Goal: Task Accomplishment & Management: Use online tool/utility

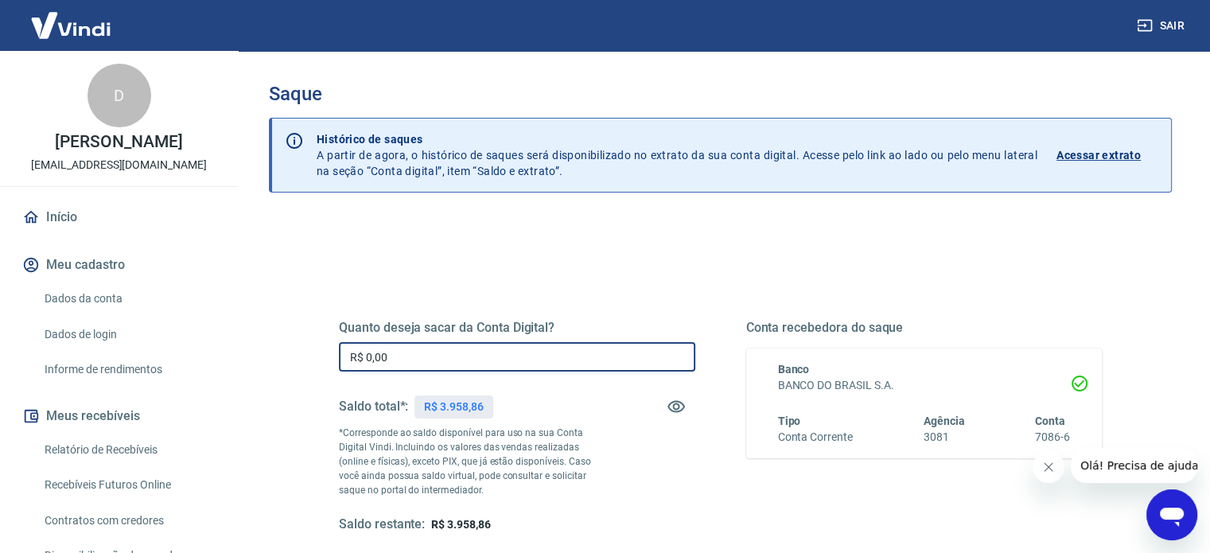
click at [552, 369] on input "R$ 0,00" at bounding box center [517, 356] width 356 height 29
type input "R$ 3.958,86"
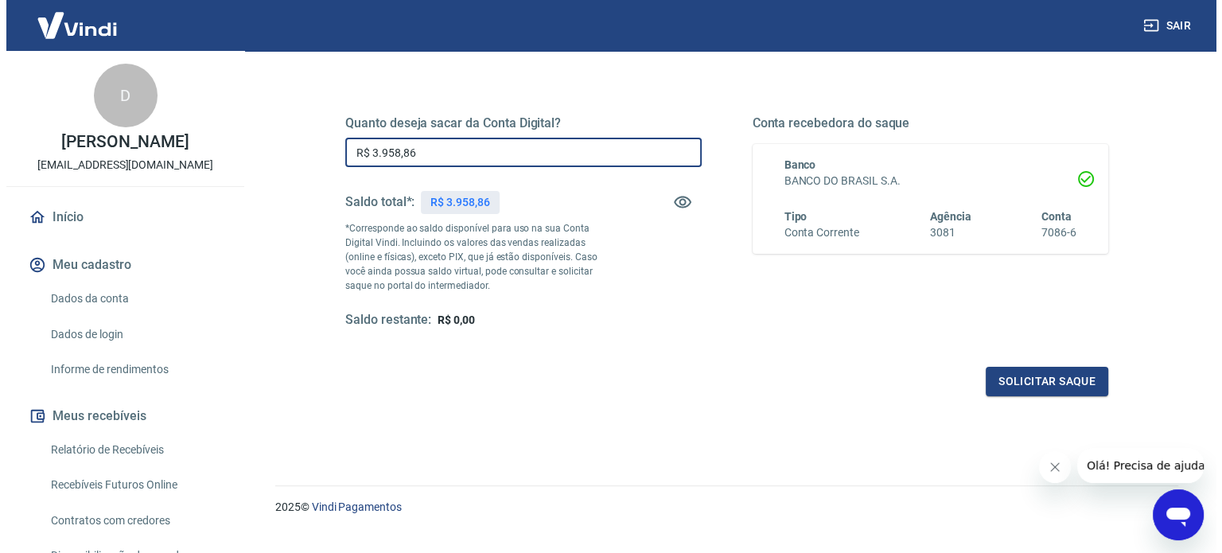
scroll to position [232, 0]
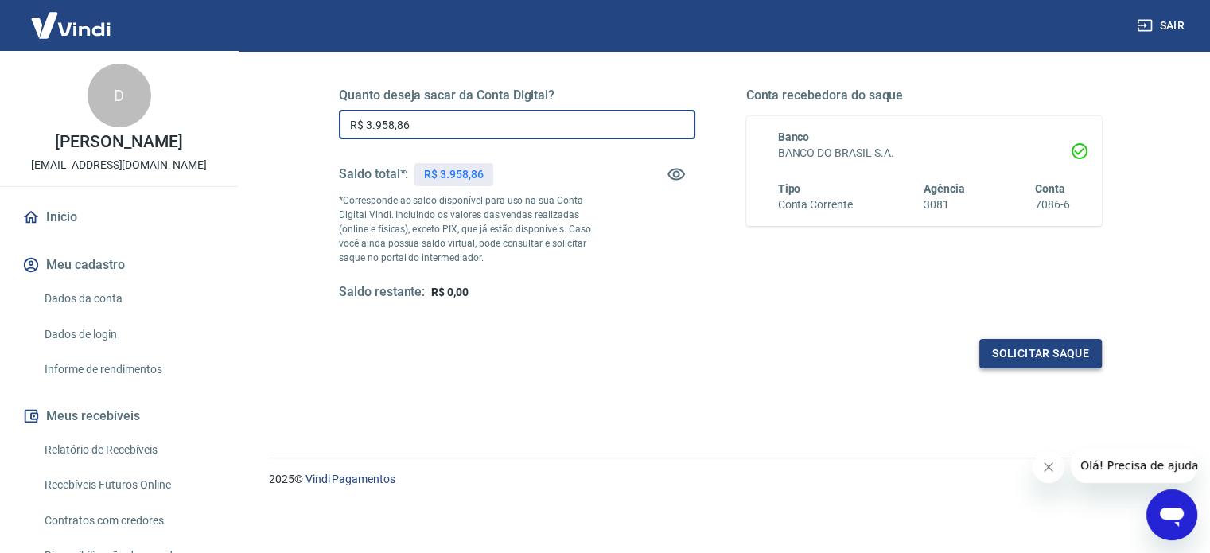
click at [1008, 355] on button "Solicitar saque" at bounding box center [1040, 353] width 122 height 29
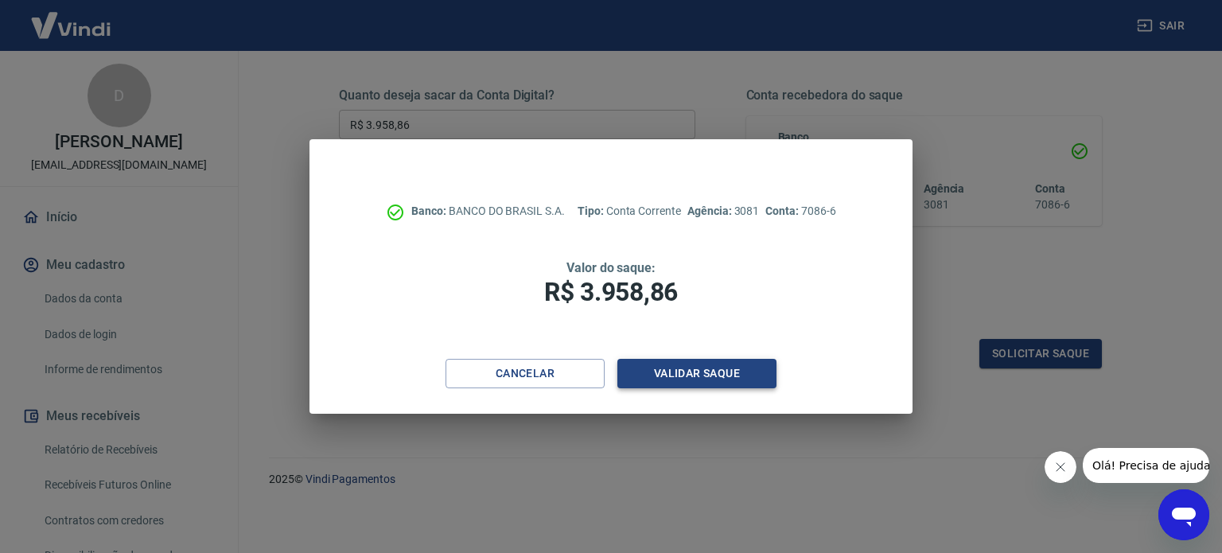
click at [667, 375] on button "Validar saque" at bounding box center [696, 373] width 159 height 29
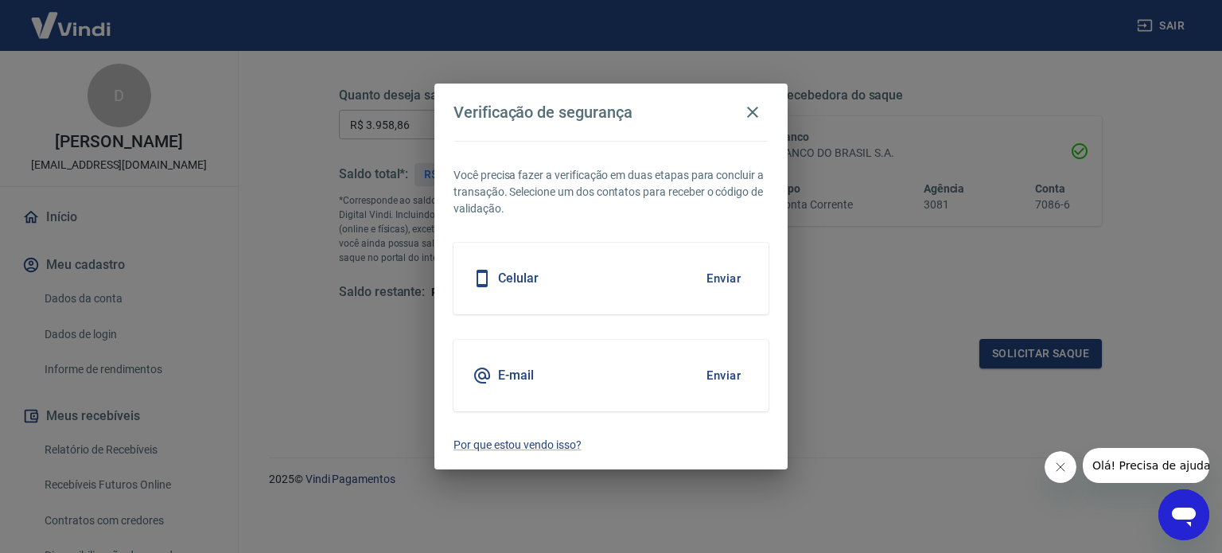
click at [705, 274] on button "Enviar" at bounding box center [723, 278] width 52 height 33
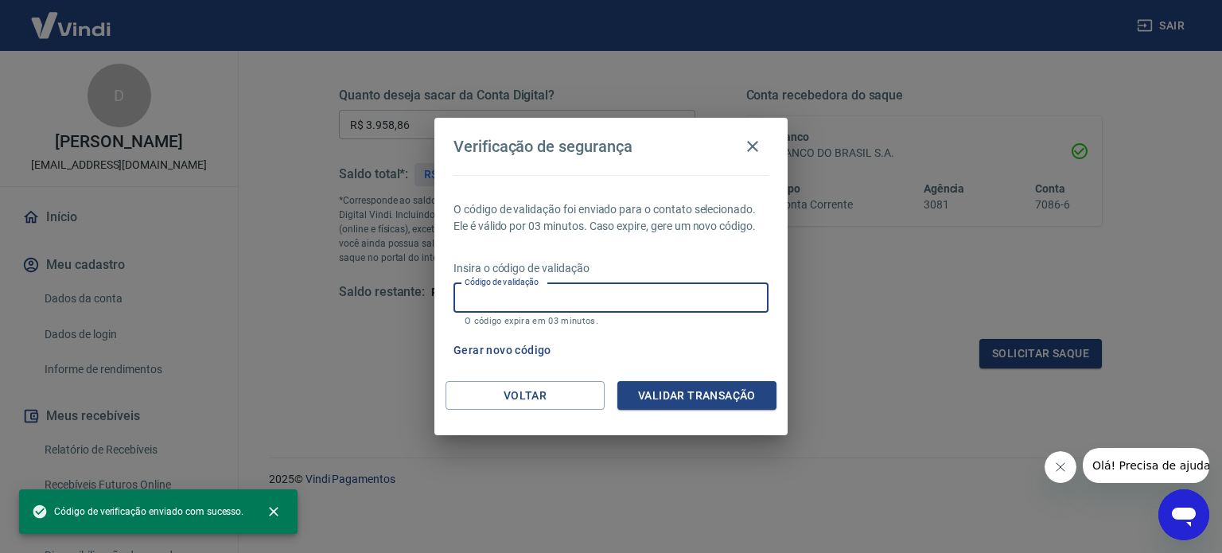
click at [535, 305] on input "Código de validação" at bounding box center [610, 297] width 315 height 29
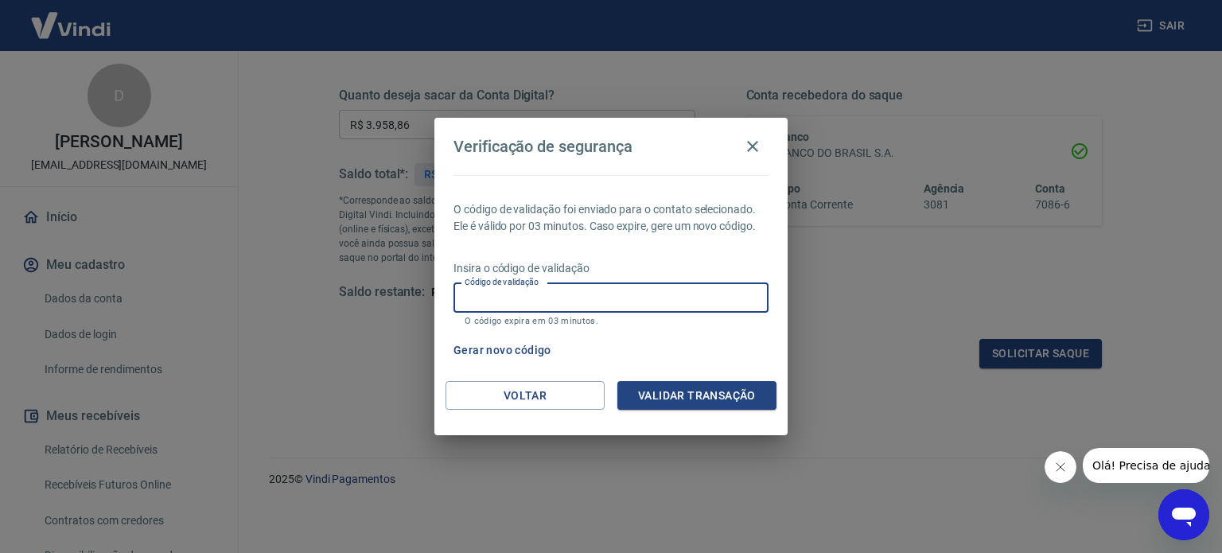
click at [566, 289] on input "Código de validação" at bounding box center [610, 297] width 315 height 29
click at [566, 297] on input "Código de validação" at bounding box center [610, 297] width 315 height 29
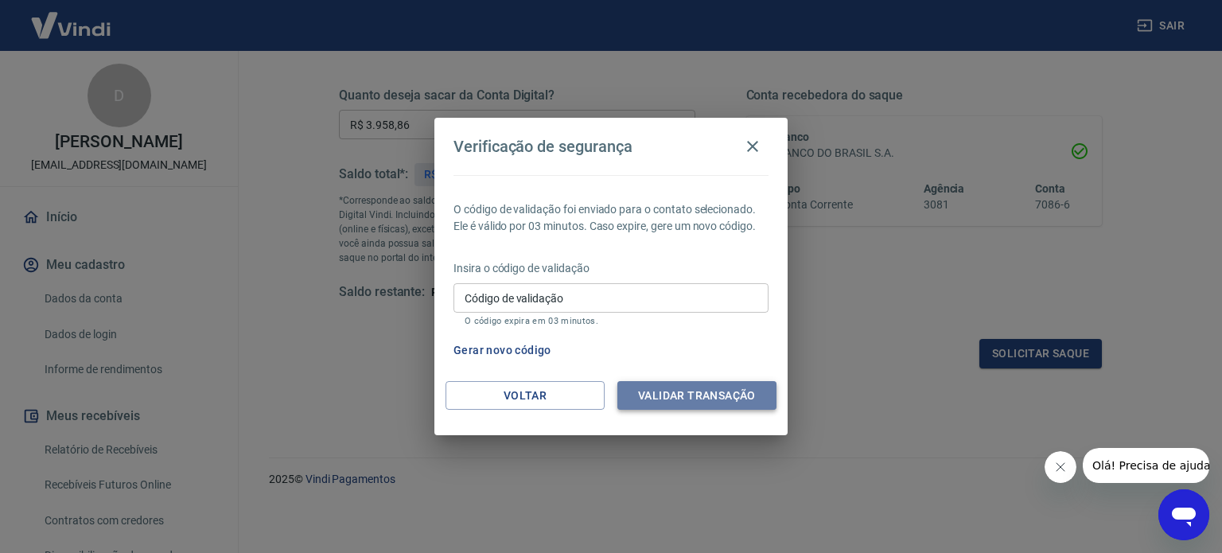
click at [736, 390] on button "Validar transação" at bounding box center [696, 395] width 159 height 29
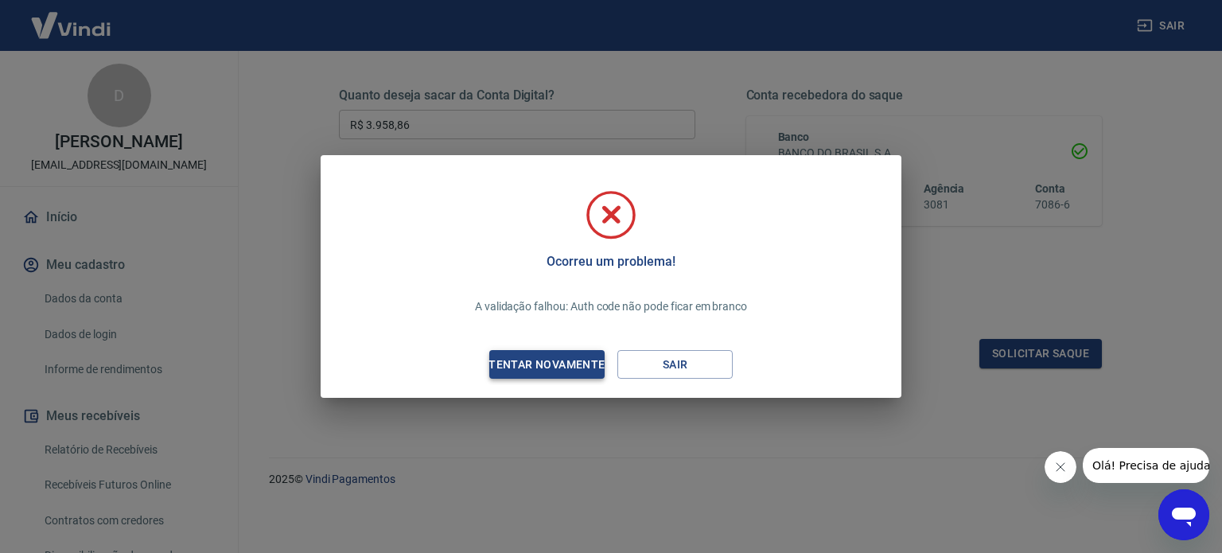
click at [578, 368] on div "Tentar novamente" at bounding box center [546, 365] width 154 height 20
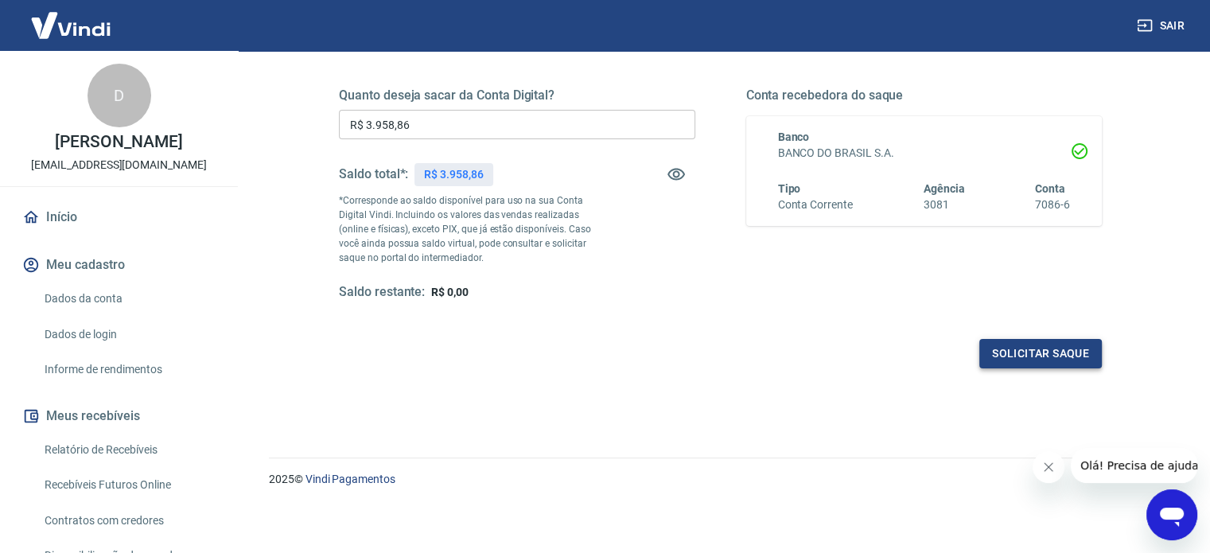
click at [1015, 359] on button "Solicitar saque" at bounding box center [1040, 353] width 122 height 29
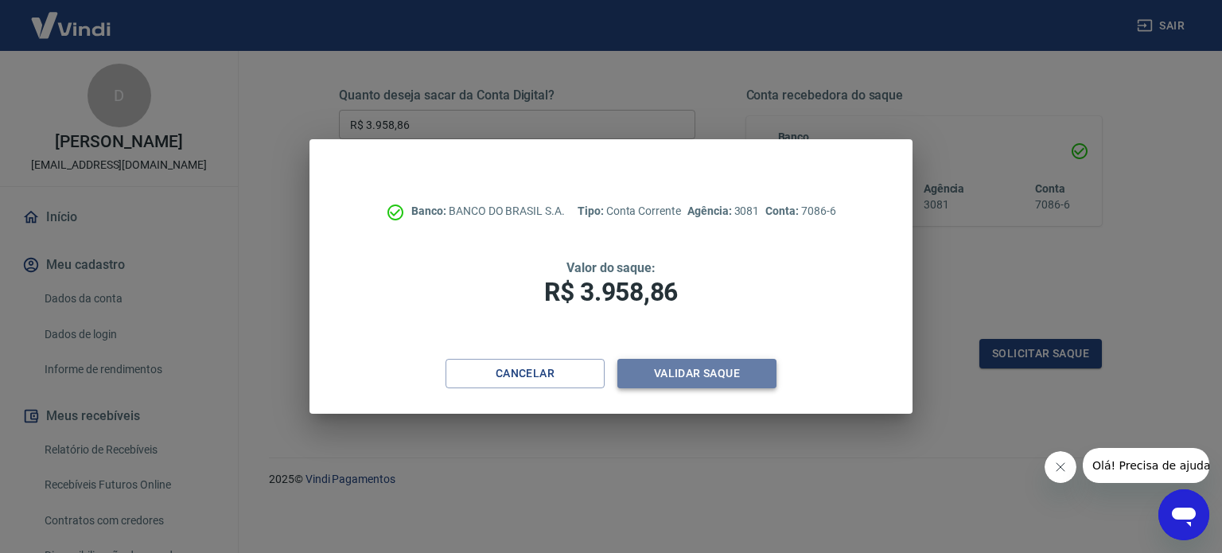
click at [718, 368] on button "Validar saque" at bounding box center [696, 373] width 159 height 29
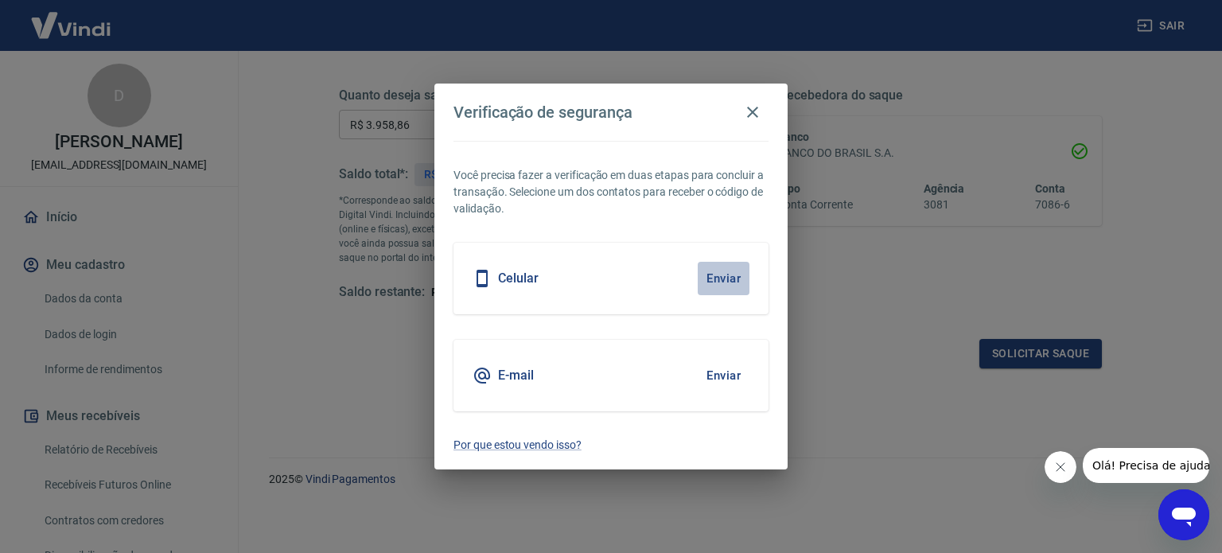
click at [731, 273] on button "Enviar" at bounding box center [723, 278] width 52 height 33
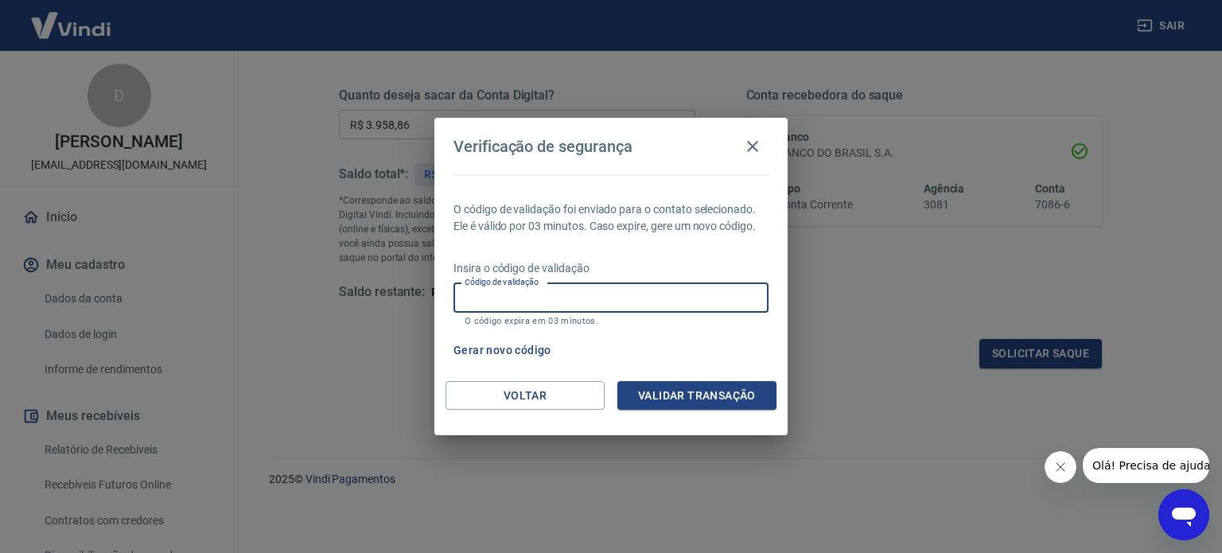
drag, startPoint x: 650, startPoint y: 295, endPoint x: 675, endPoint y: 317, distance: 33.8
click at [650, 295] on input "Código de validação" at bounding box center [610, 297] width 315 height 29
